Goal: Task Accomplishment & Management: Manage account settings

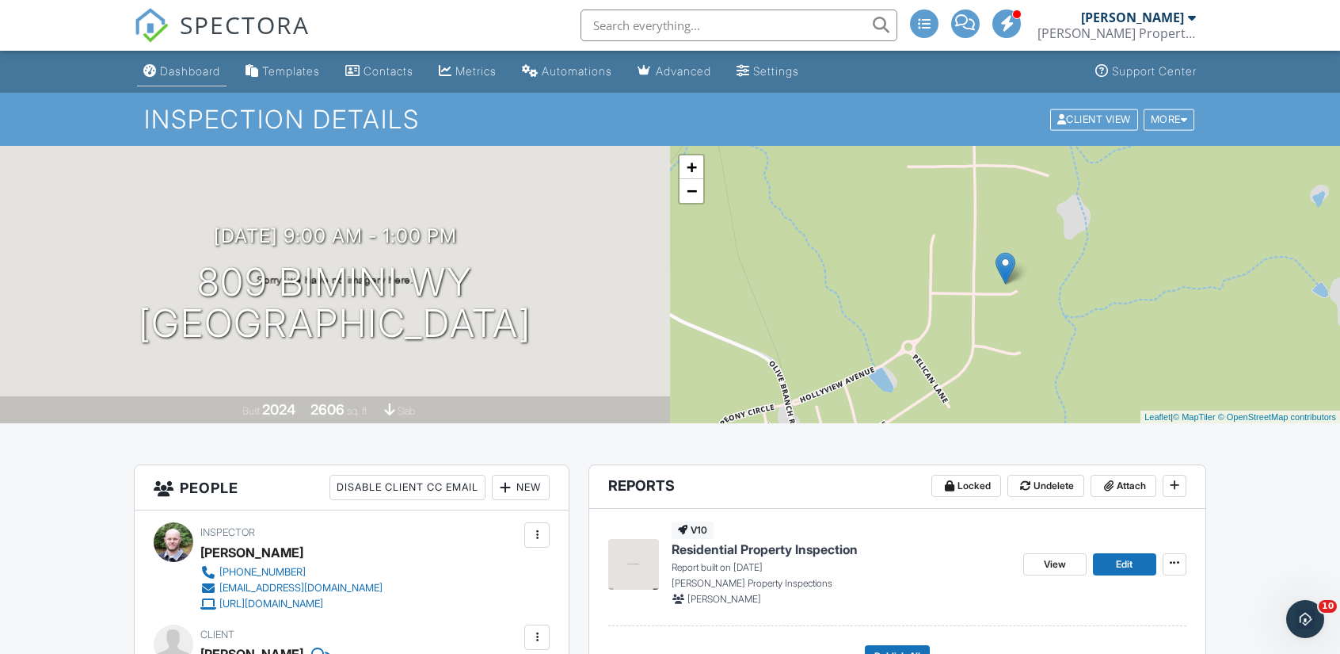
click at [203, 80] on link "Dashboard" at bounding box center [182, 71] width 90 height 29
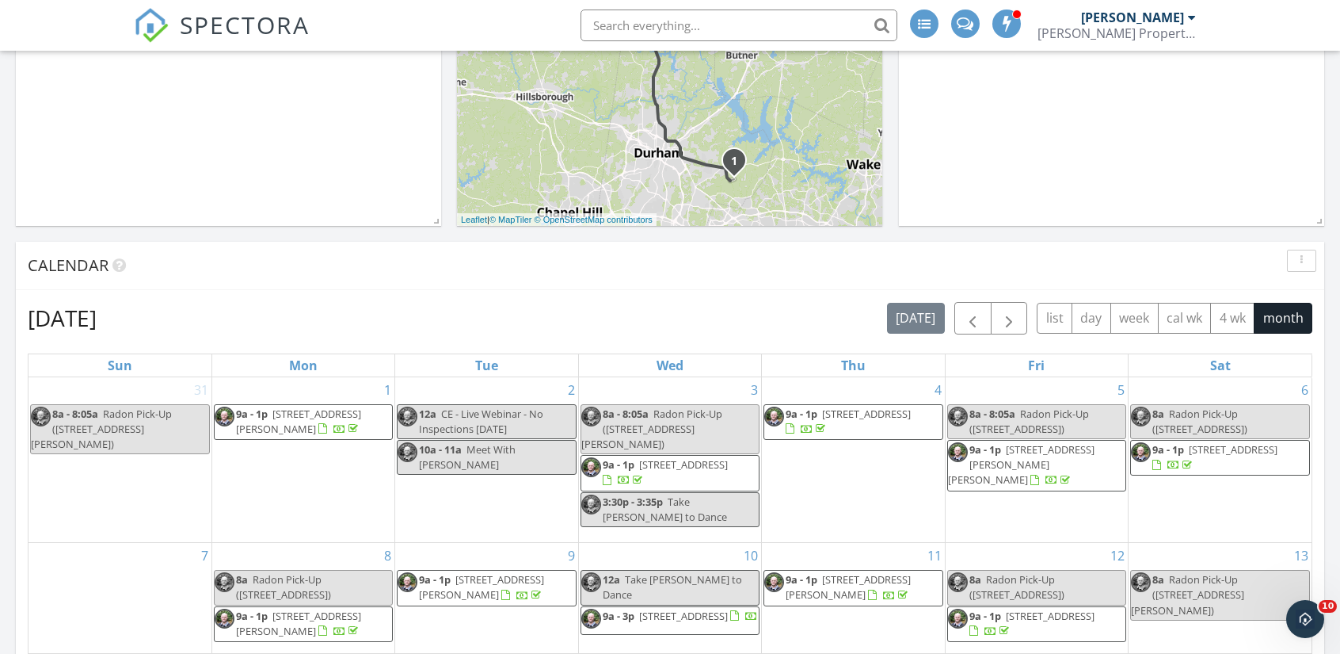
scroll to position [455, 0]
click at [1023, 318] on button "button" at bounding box center [1009, 319] width 37 height 32
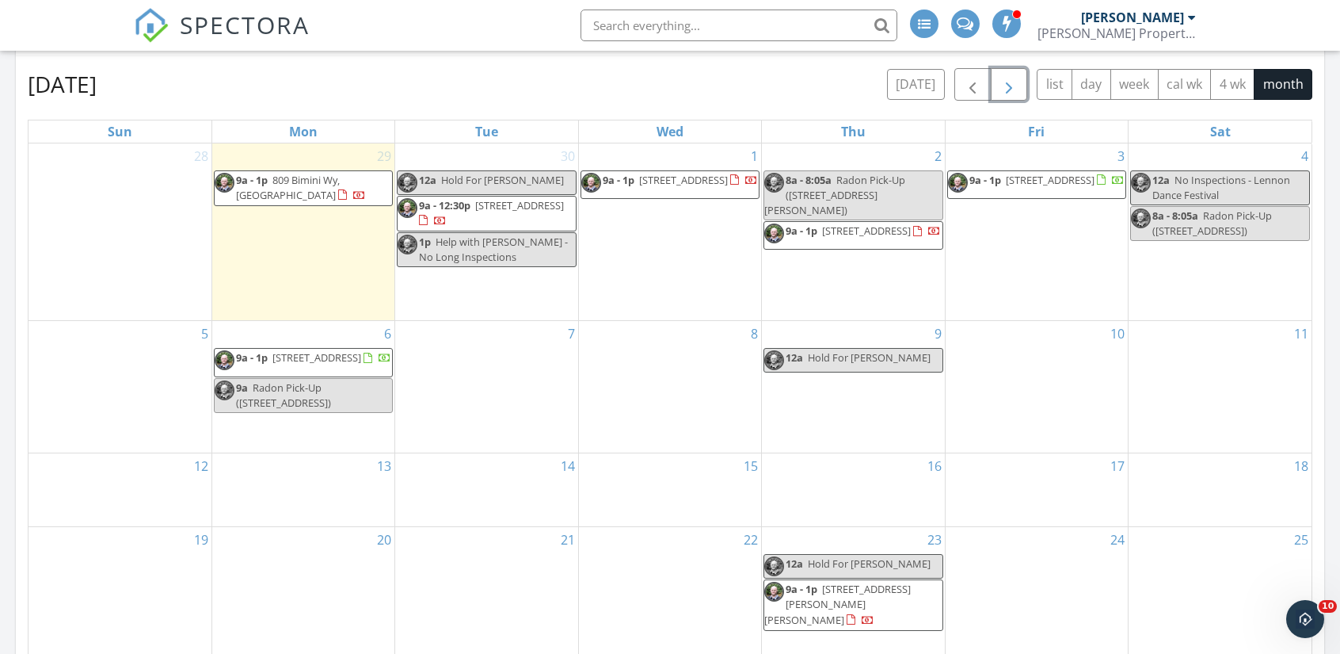
scroll to position [702, 0]
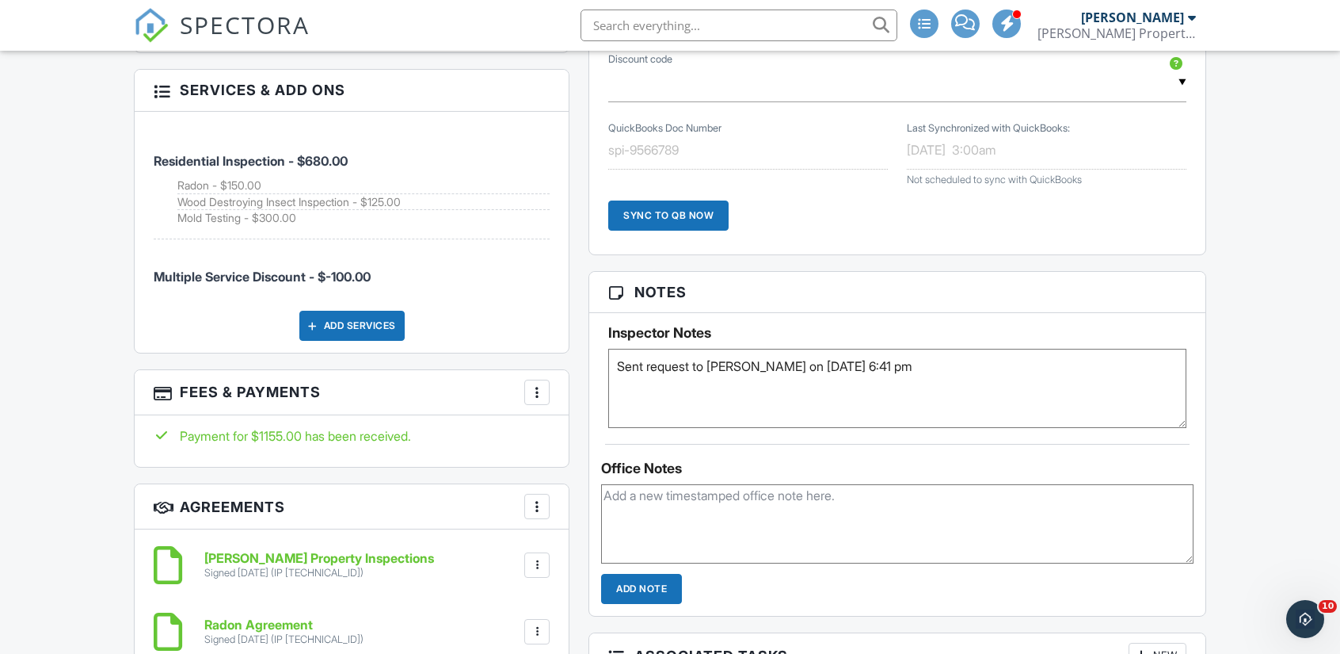
scroll to position [938, 0]
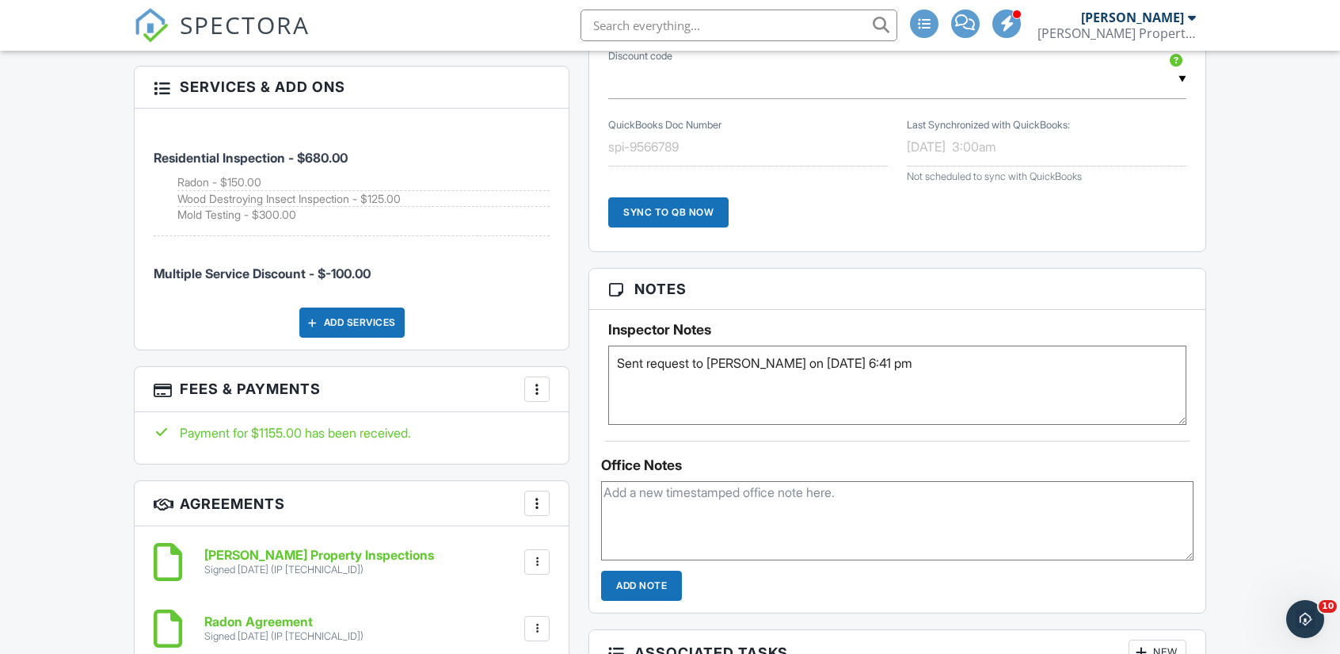
click at [906, 360] on textarea "Sent request to Kilmor on 9/26 at 6:41 pm" at bounding box center [897, 384] width 578 height 79
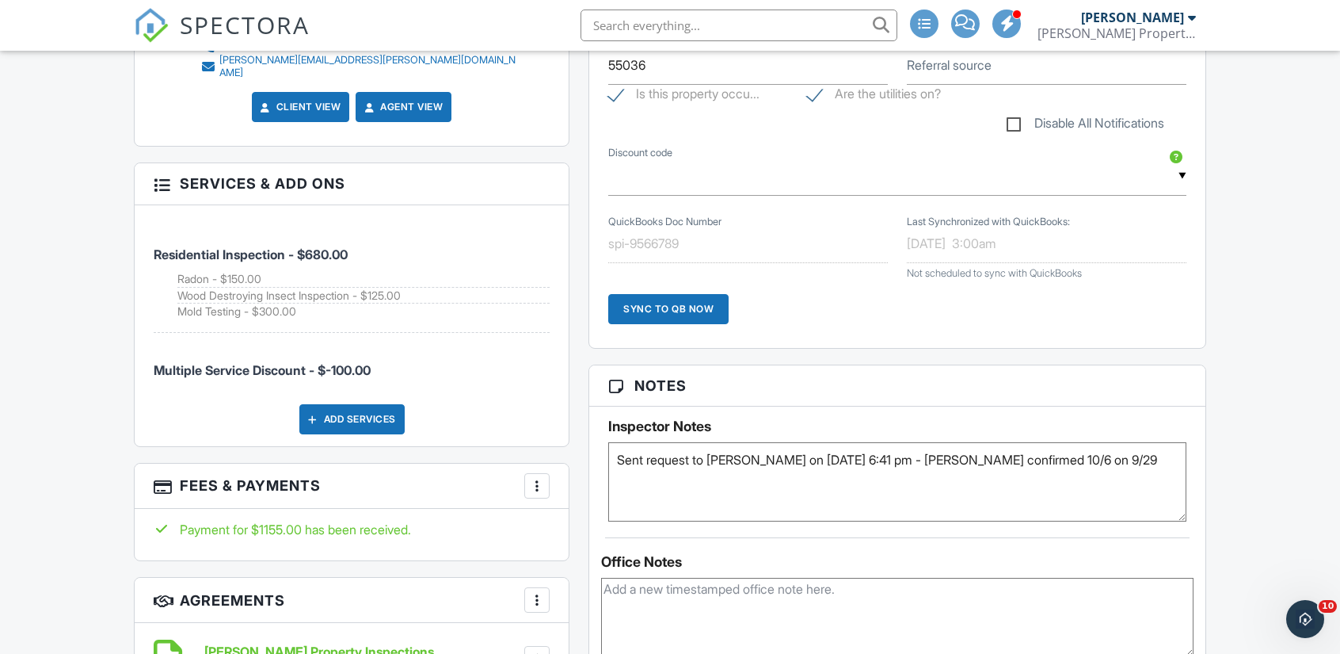
scroll to position [843, 0]
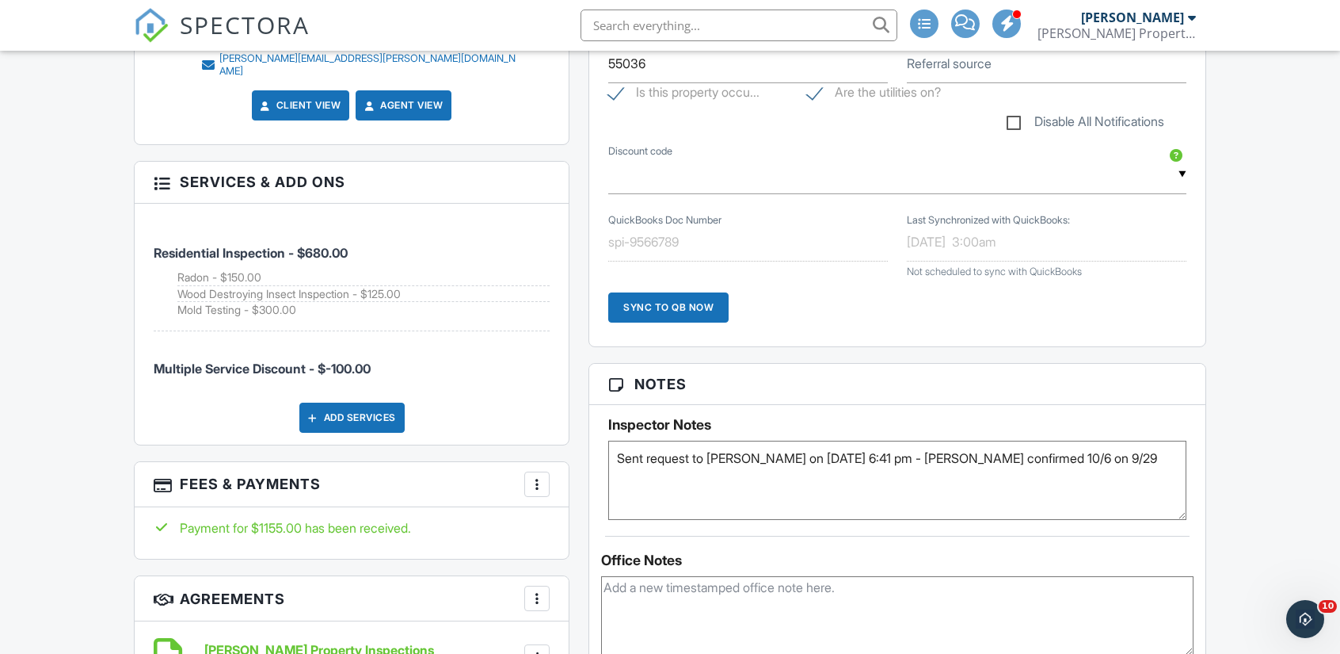
type textarea "Sent request to Kilmor on 9/26 at 6:41 pm - Kilmor confirmed 10/6 on 9/29"
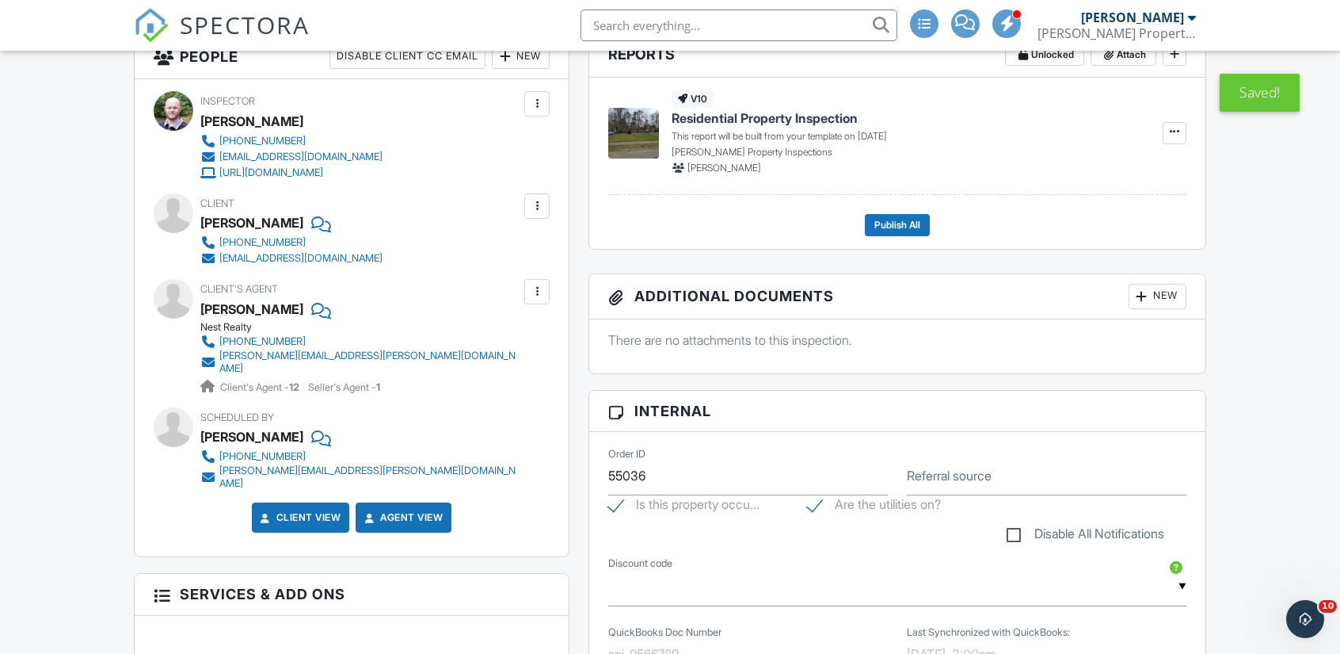
scroll to position [0, 0]
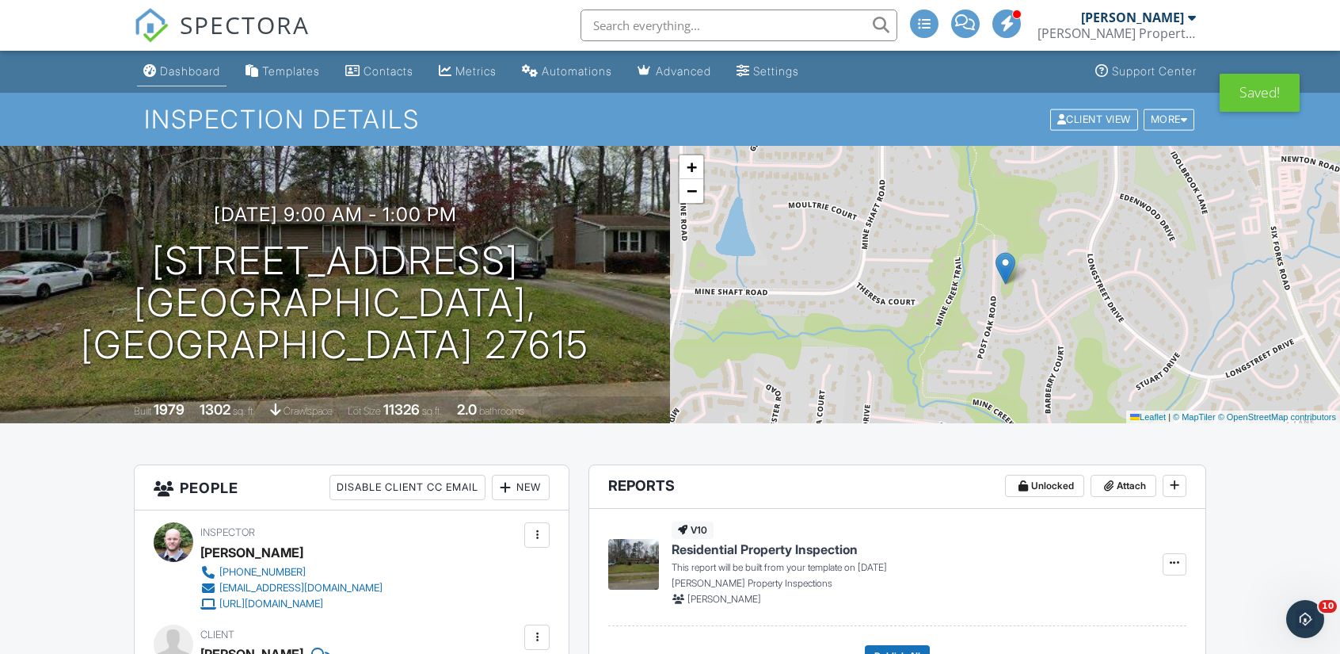
click at [177, 67] on div "Dashboard" at bounding box center [190, 70] width 60 height 13
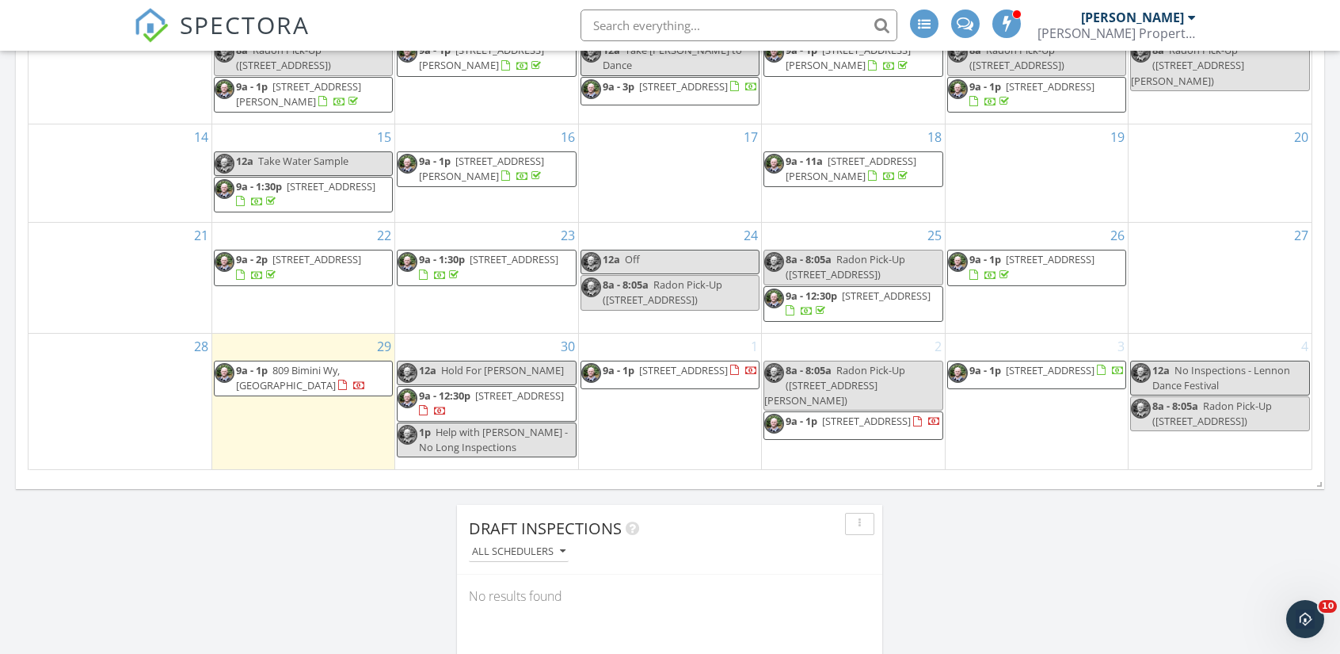
scroll to position [988, 0]
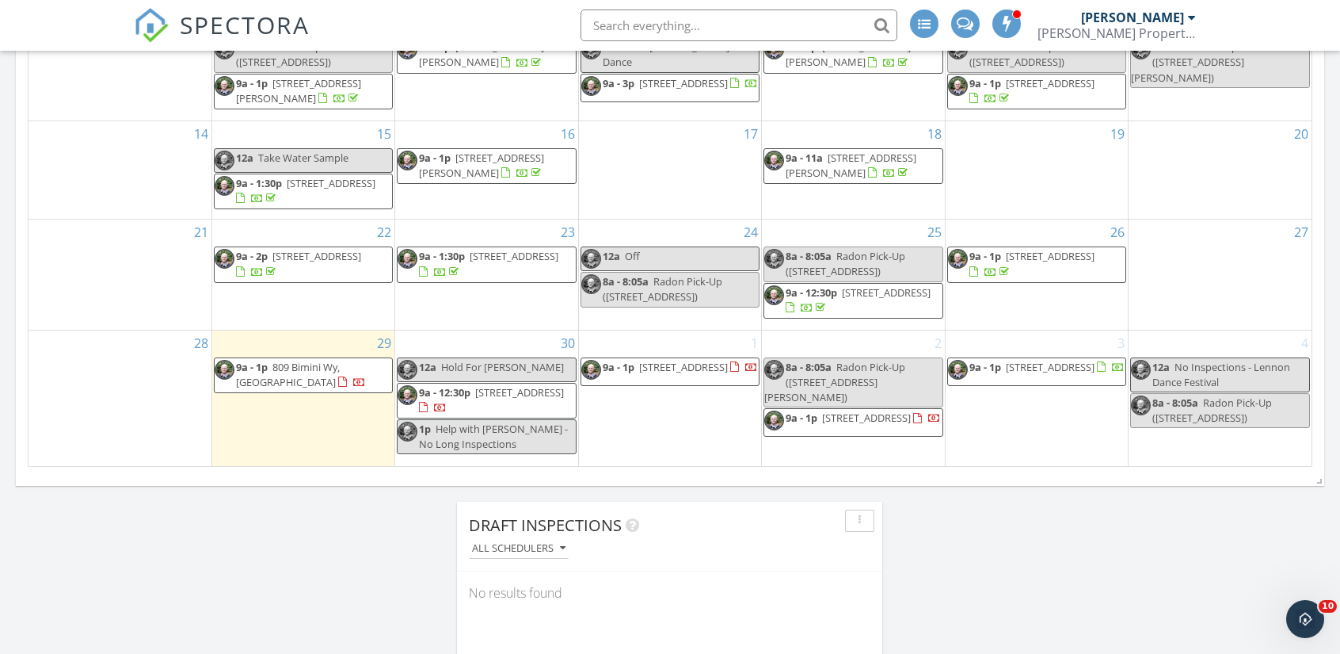
click at [694, 364] on span "[STREET_ADDRESS]" at bounding box center [683, 367] width 89 height 14
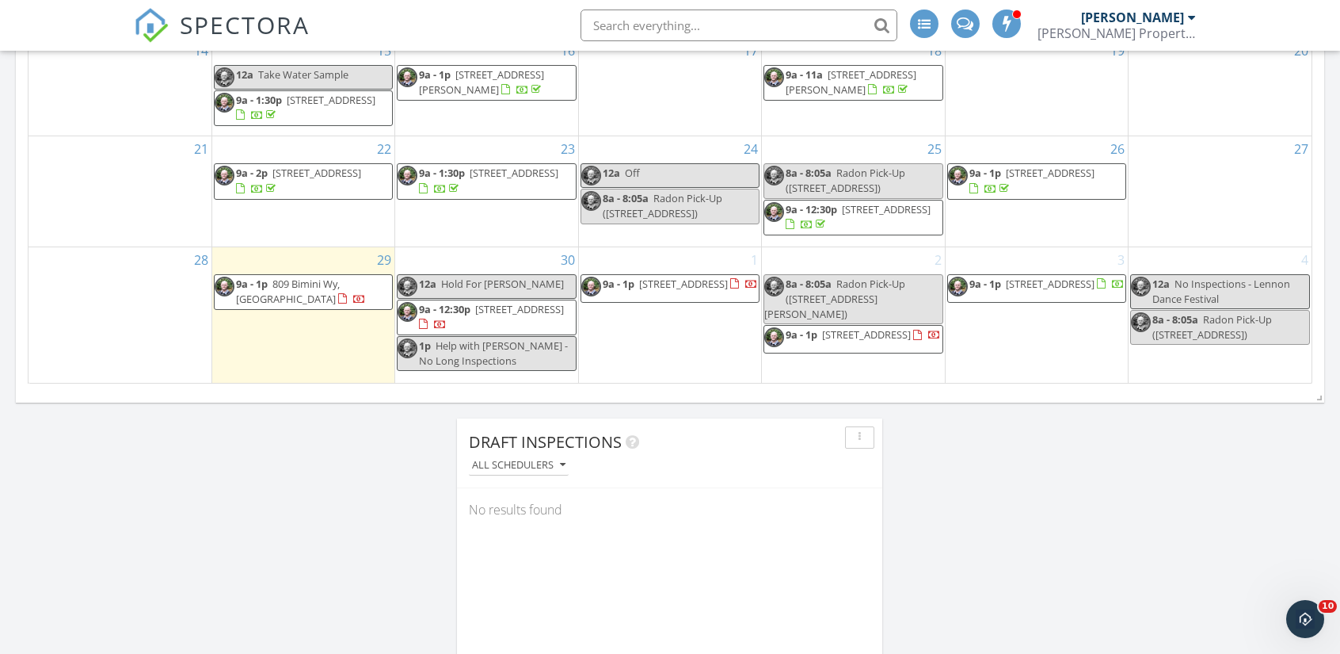
scroll to position [1067, 0]
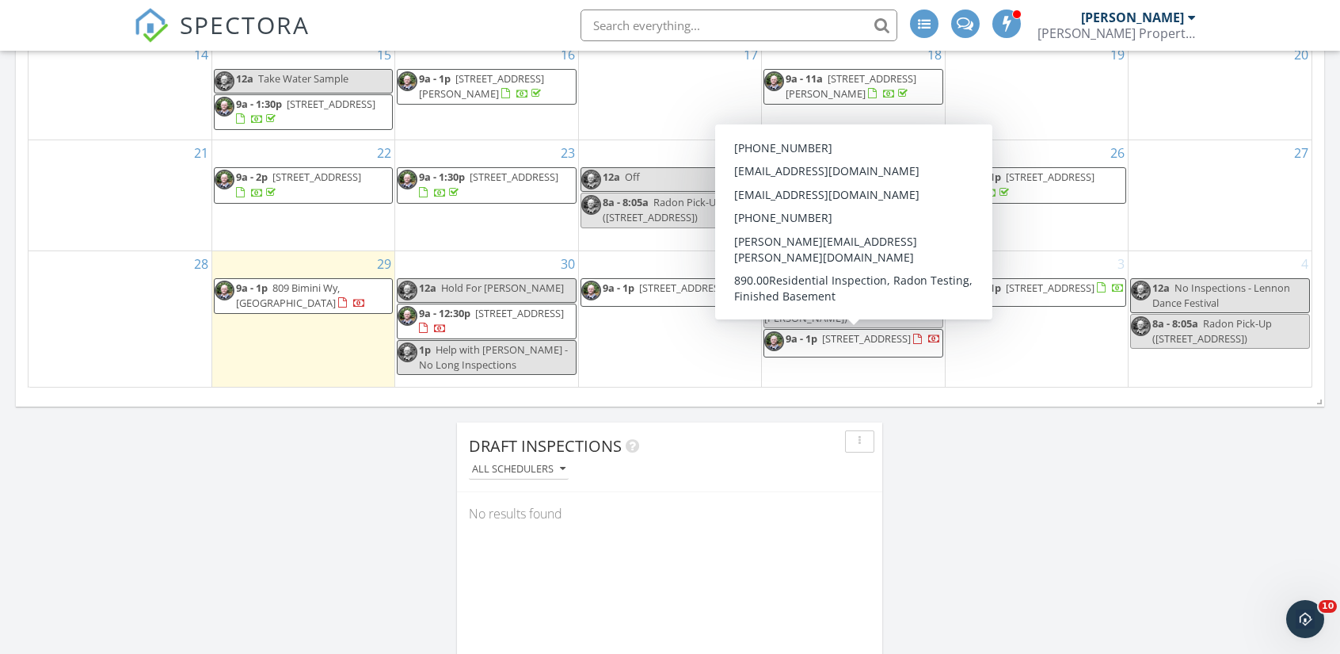
click at [815, 335] on span "9a - 1p" at bounding box center [802, 338] width 32 height 14
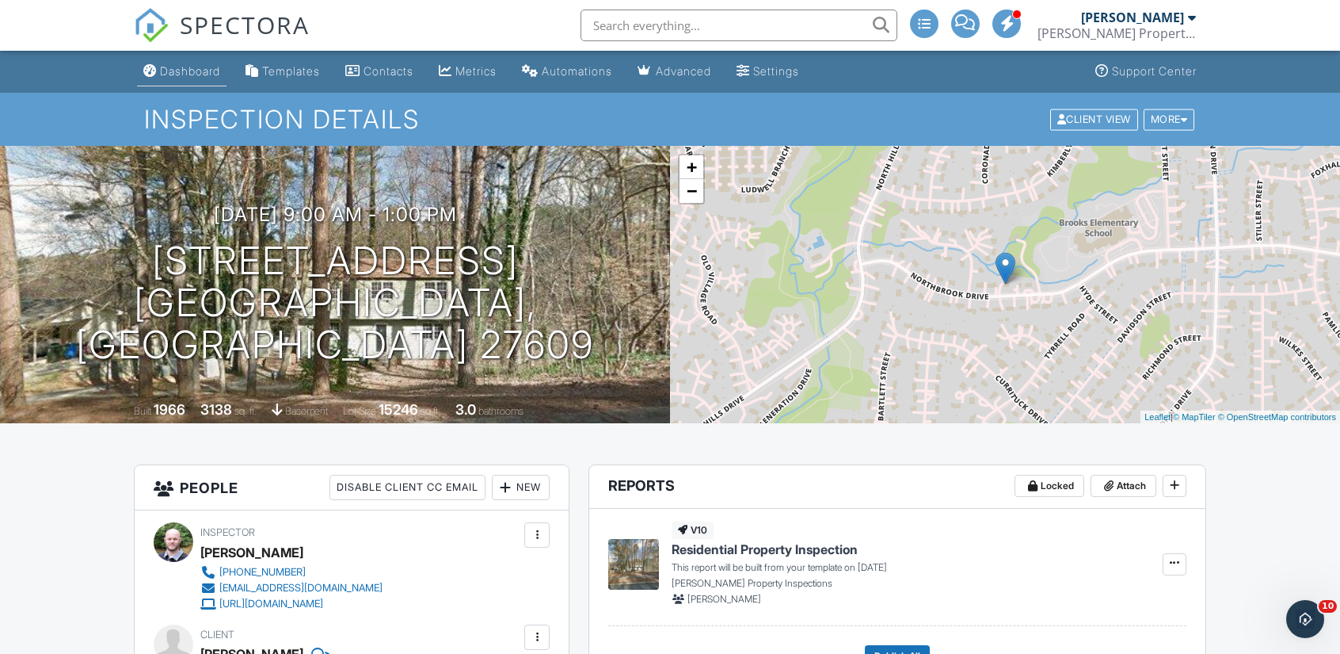
click at [187, 72] on div "Dashboard" at bounding box center [190, 70] width 60 height 13
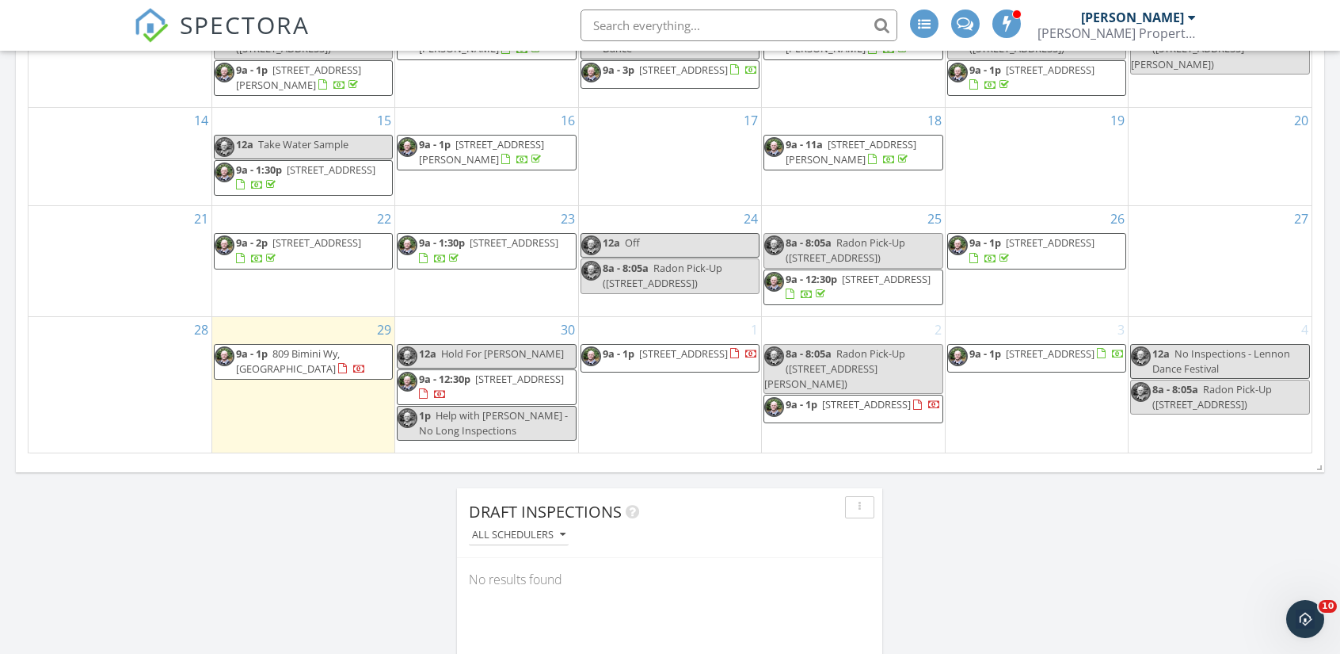
scroll to position [1009, 0]
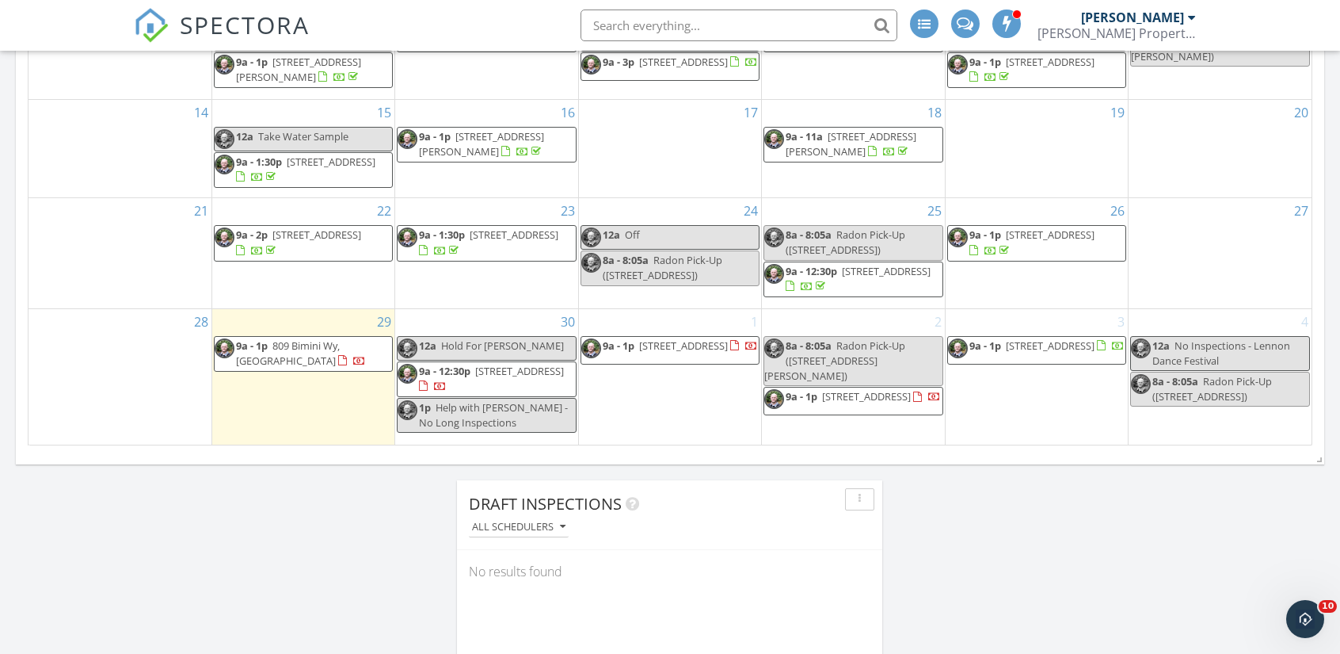
click at [1049, 342] on span "3221 Pelican Ln, Durham 27703" at bounding box center [1050, 345] width 89 height 14
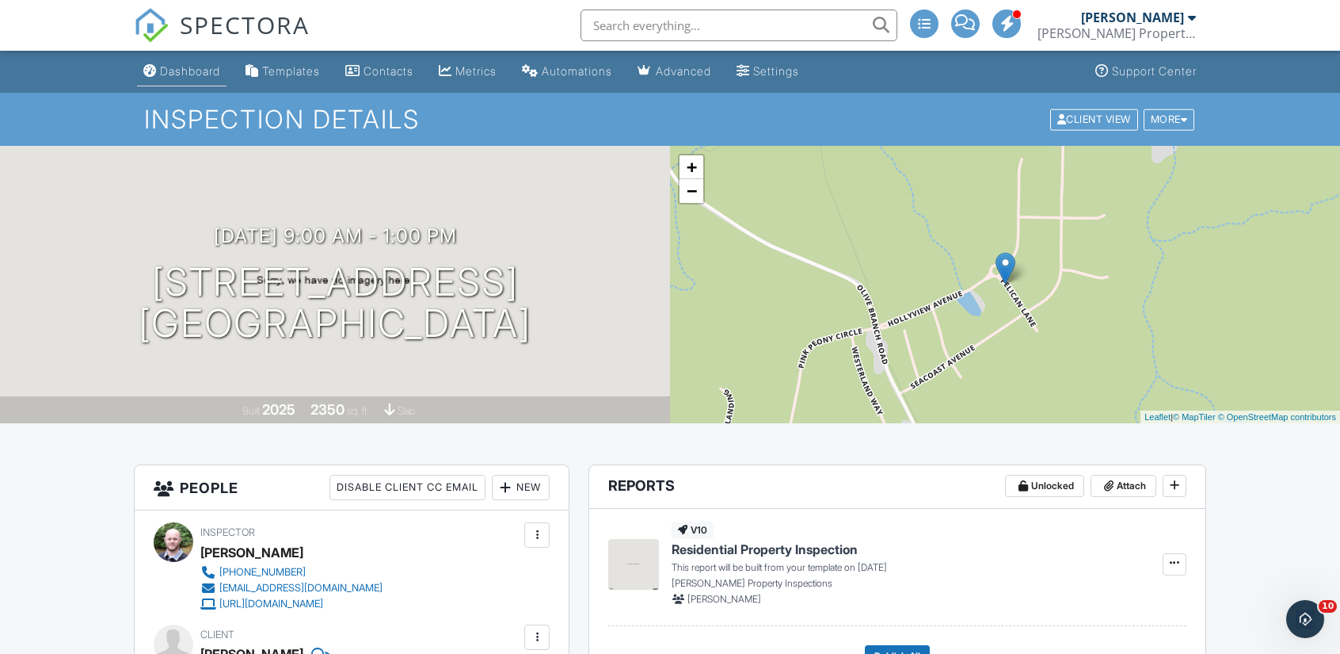
click at [198, 64] on div "Dashboard" at bounding box center [190, 70] width 60 height 13
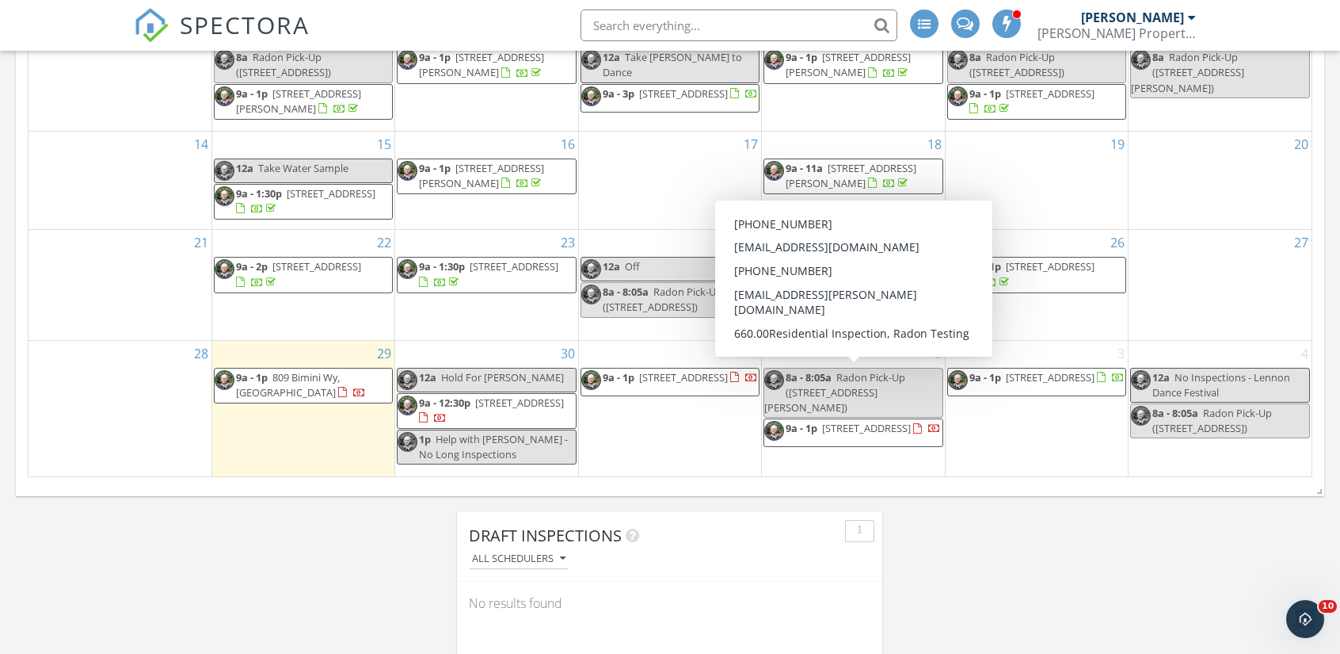
scroll to position [978, 0]
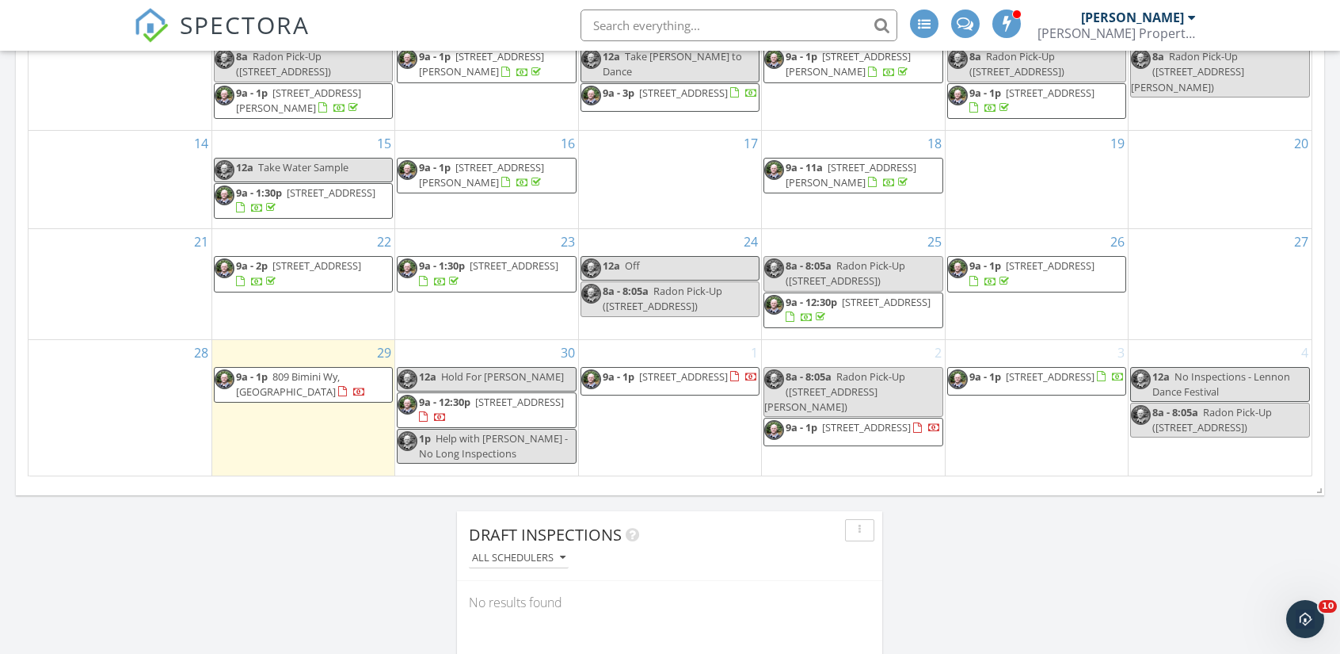
click at [353, 389] on span "9a - 1p 809 Bimini Wy, Durham 27703" at bounding box center [303, 384] width 177 height 31
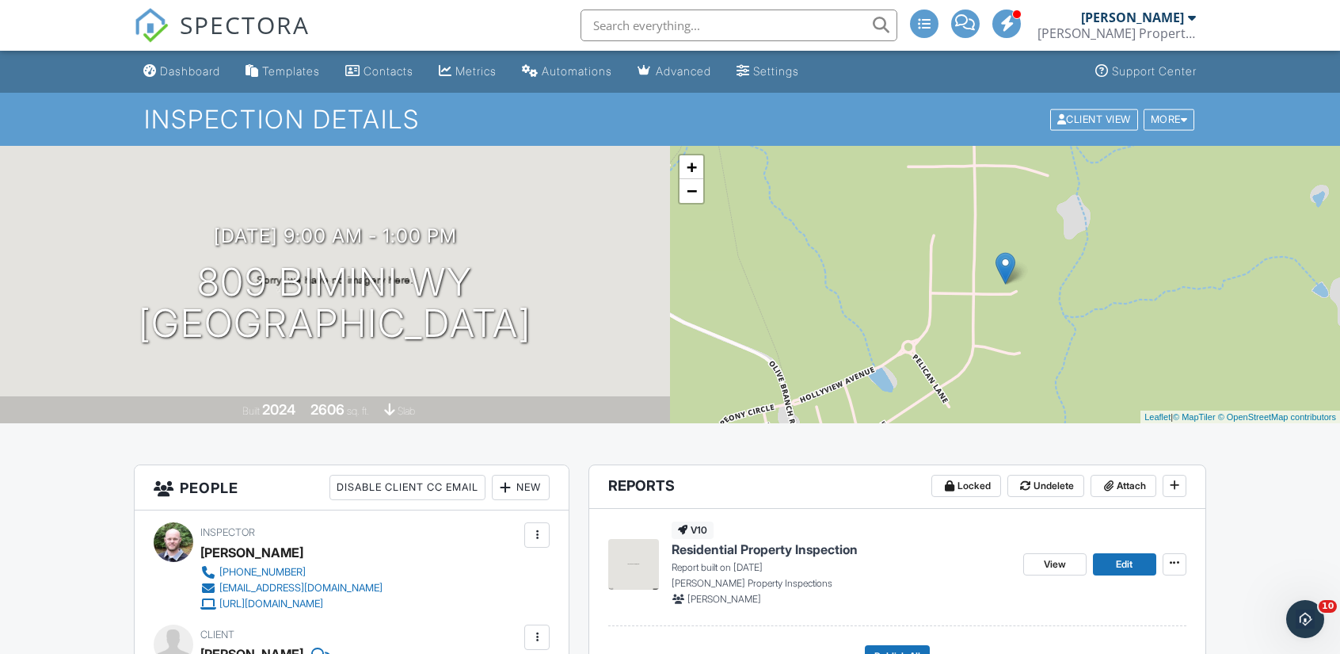
click at [772, 547] on span "Residential Property Inspection" at bounding box center [765, 548] width 186 height 17
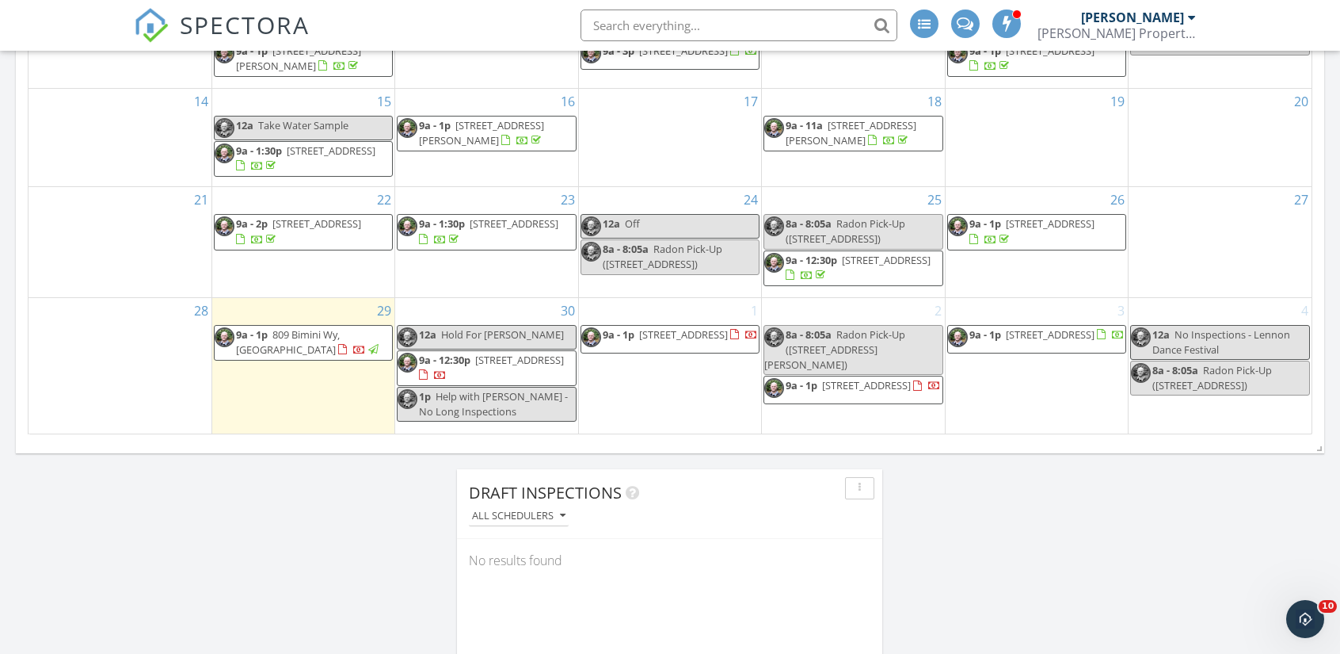
scroll to position [1027, 0]
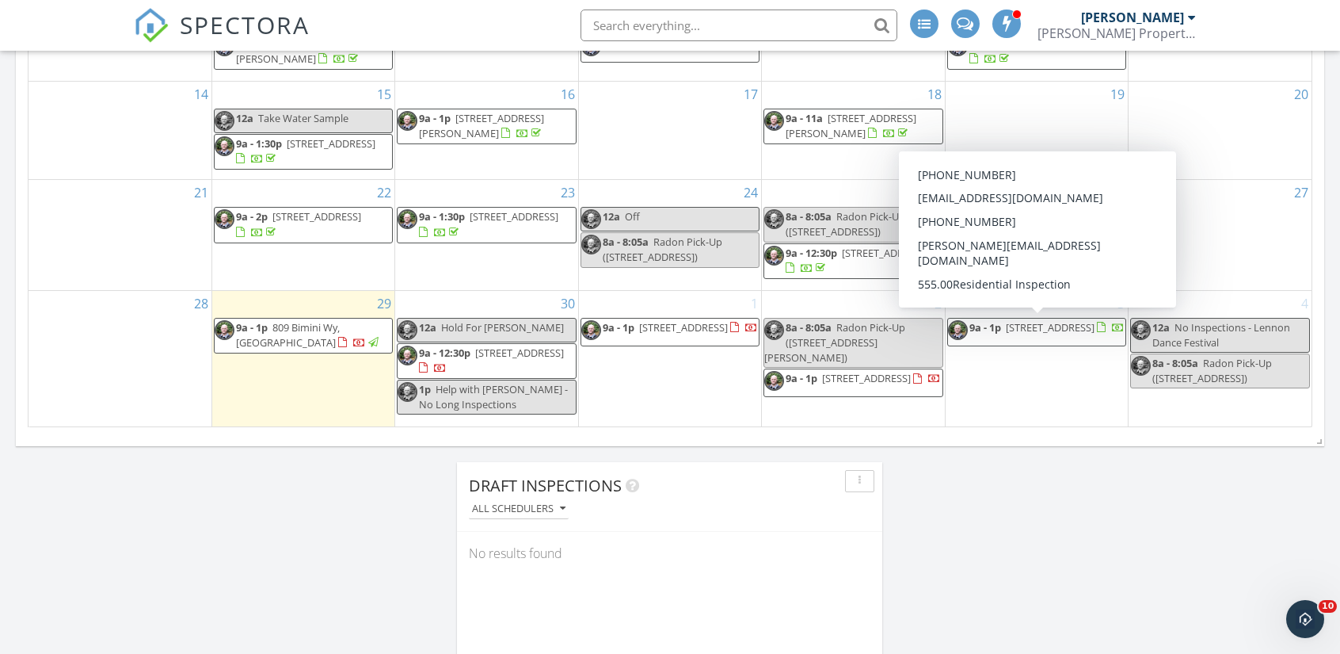
click at [1054, 324] on span "[STREET_ADDRESS]" at bounding box center [1050, 327] width 89 height 14
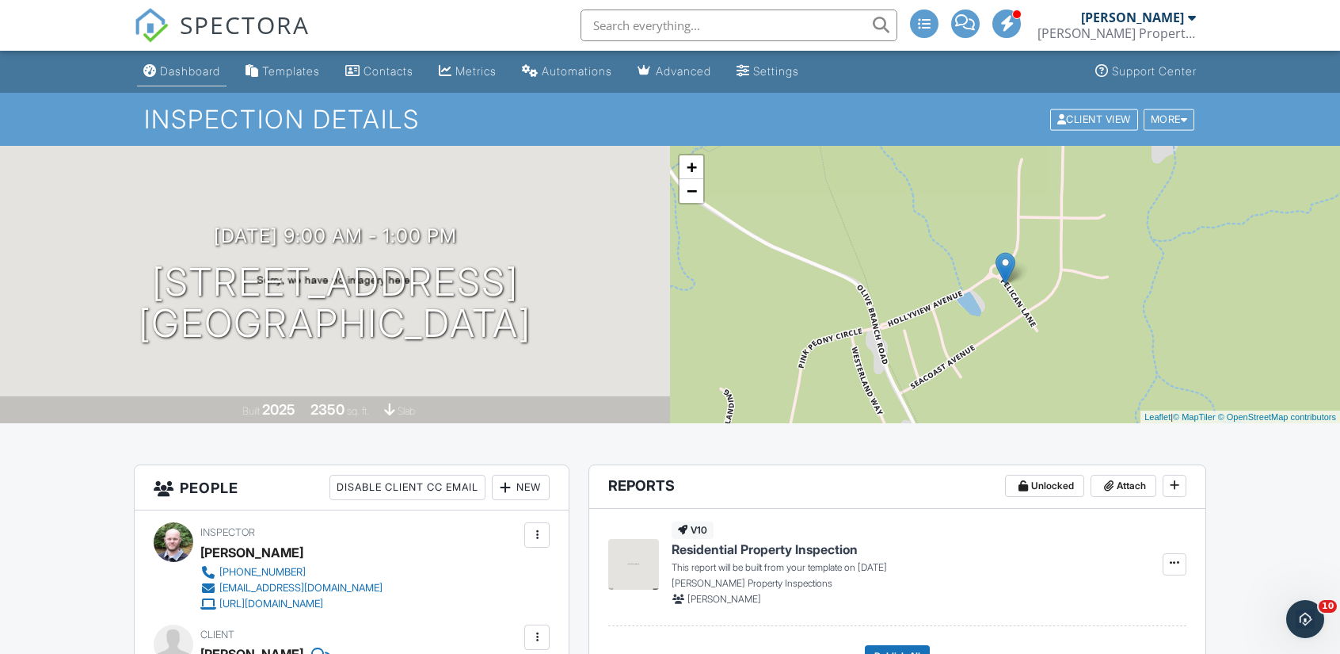
click at [174, 64] on div "Dashboard" at bounding box center [190, 70] width 60 height 13
